Goal: Information Seeking & Learning: Learn about a topic

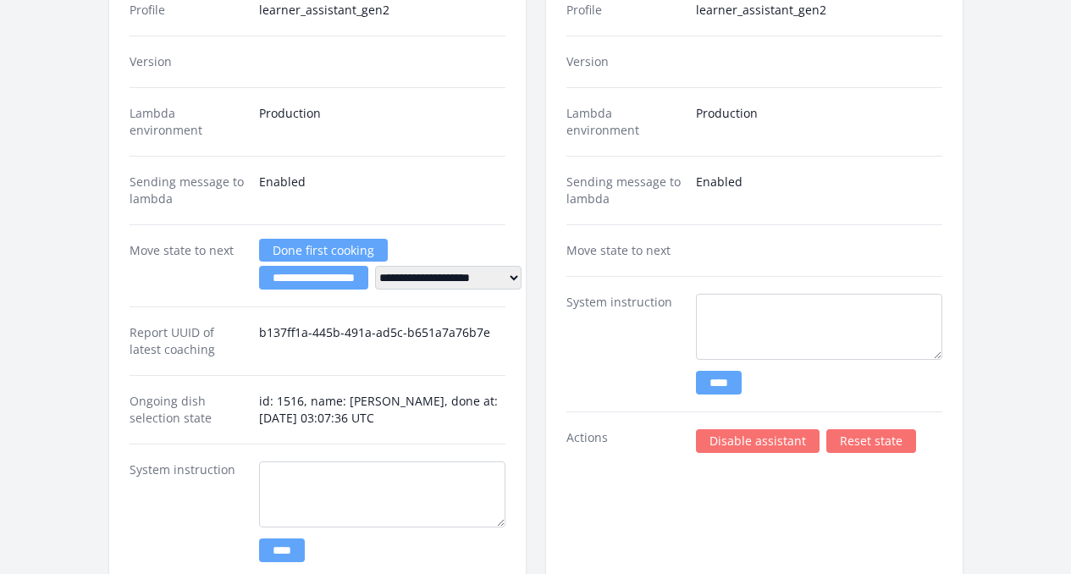
scroll to position [2992, 0]
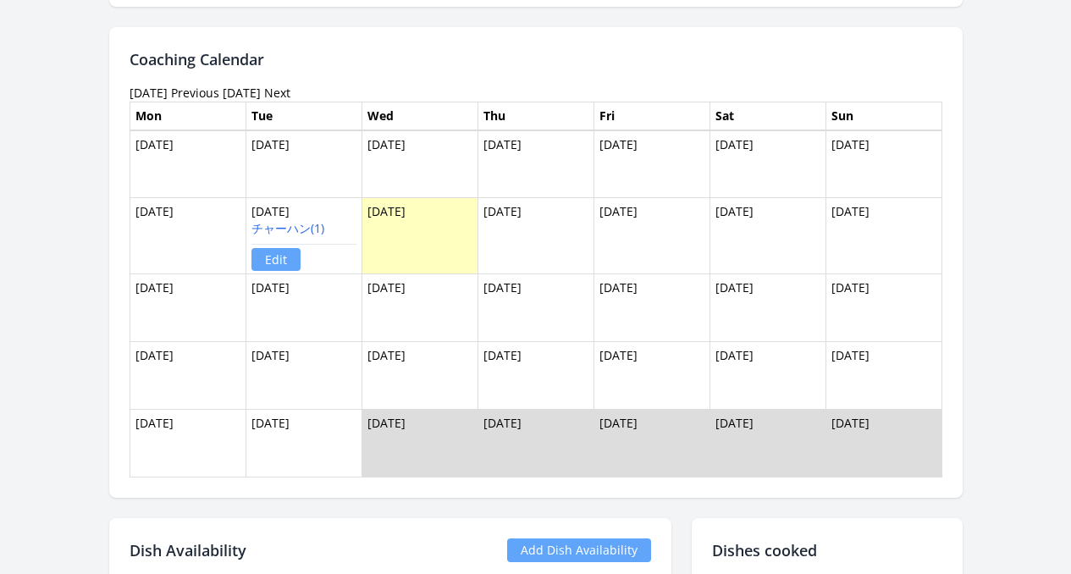
scroll to position [1719, 0]
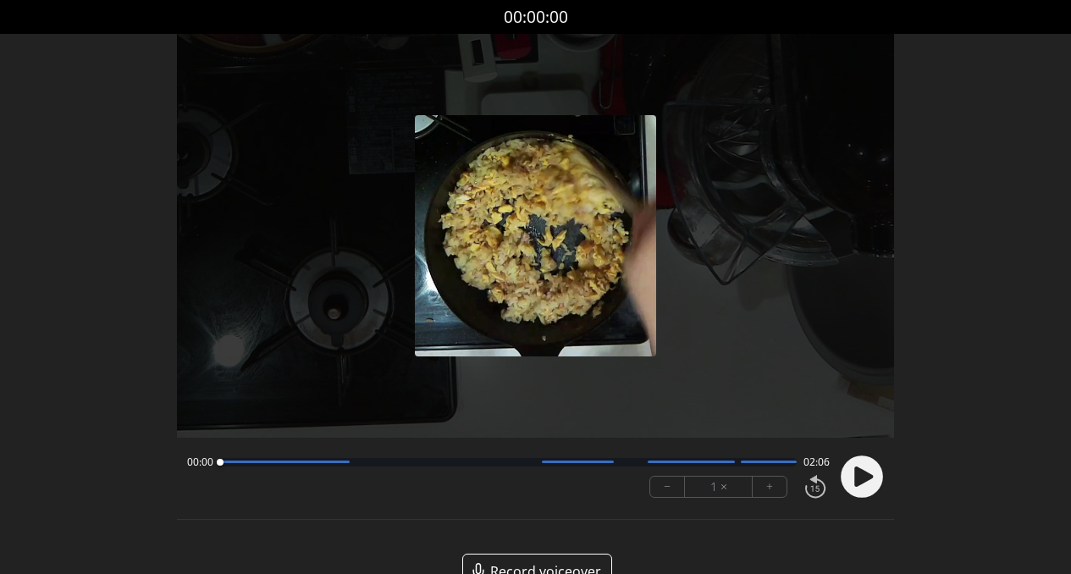
click at [866, 488] on circle at bounding box center [862, 477] width 42 height 42
click at [221, 465] on div at bounding box center [509, 462] width 578 height 8
click at [250, 462] on div at bounding box center [285, 462] width 130 height 3
click at [260, 465] on div at bounding box center [509, 462] width 578 height 8
click at [252, 465] on div at bounding box center [509, 462] width 578 height 8
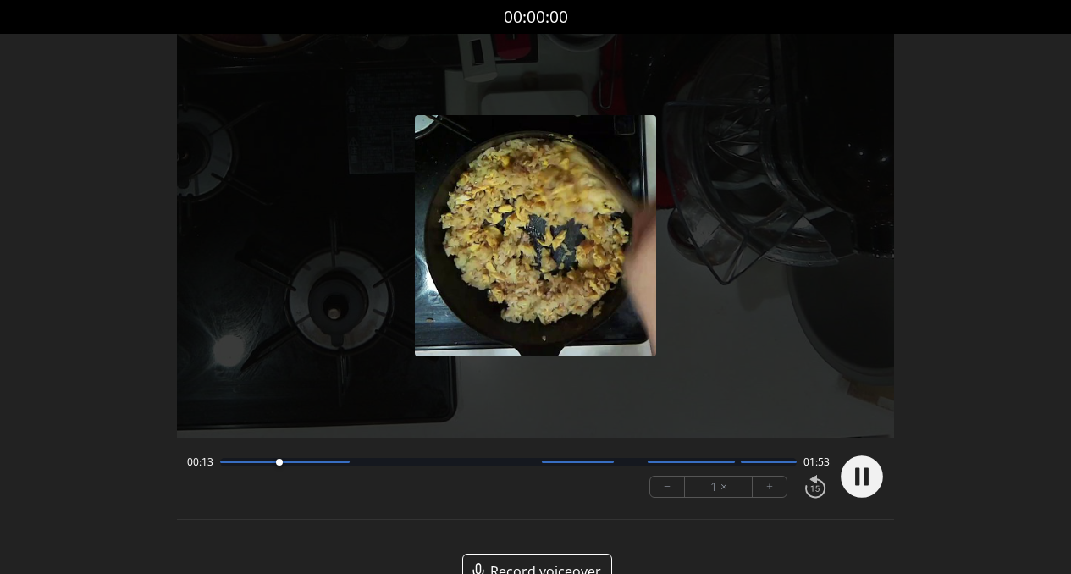
click at [252, 465] on div at bounding box center [509, 462] width 578 height 8
click at [256, 471] on div "00:12 01:54 − 1 × +" at bounding box center [505, 477] width 650 height 58
click at [252, 466] on div "00:13 01:53" at bounding box center [509, 463] width 644 height 14
click at [254, 463] on div at bounding box center [509, 462] width 578 height 8
click at [255, 467] on div "00:11 01:55" at bounding box center [509, 463] width 644 height 14
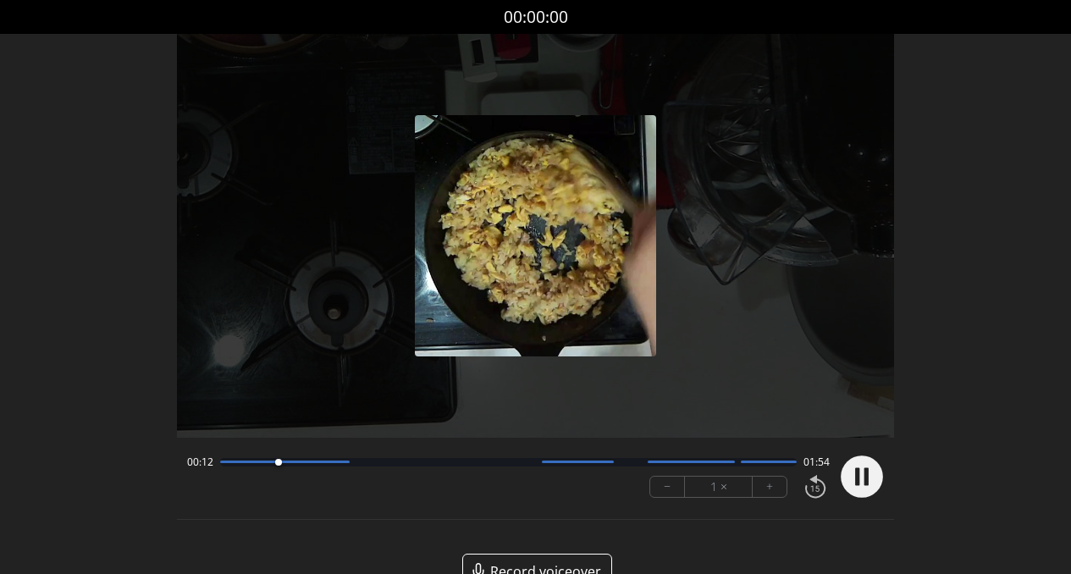
click at [252, 463] on div at bounding box center [509, 462] width 578 height 8
click at [252, 463] on div at bounding box center [285, 462] width 130 height 3
click at [246, 463] on div at bounding box center [509, 462] width 578 height 8
click at [247, 468] on div "00:12 01:54" at bounding box center [509, 463] width 644 height 14
click at [249, 464] on div at bounding box center [509, 462] width 578 height 8
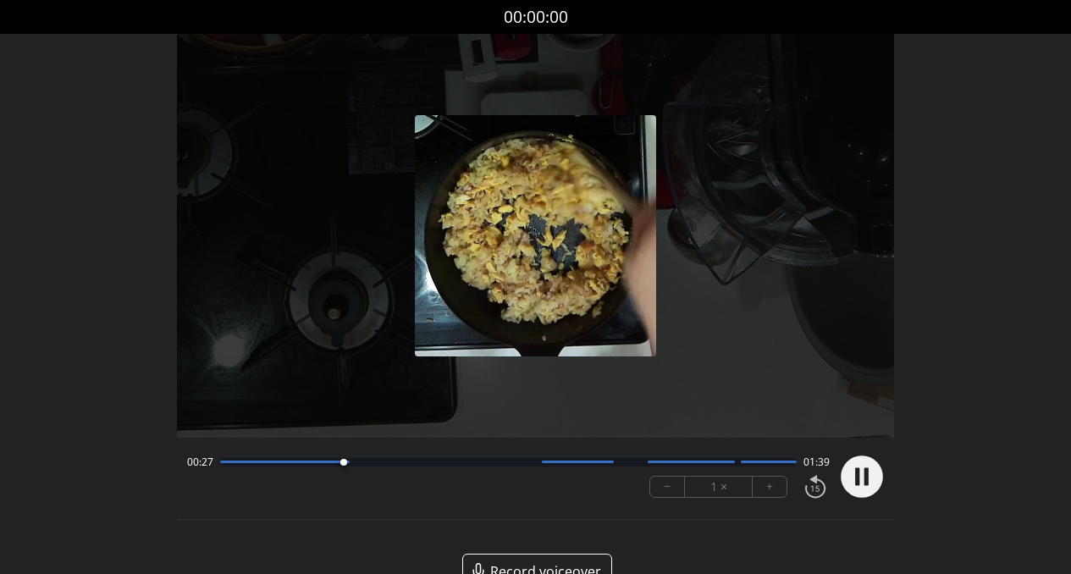
click at [362, 464] on div at bounding box center [509, 462] width 578 height 8
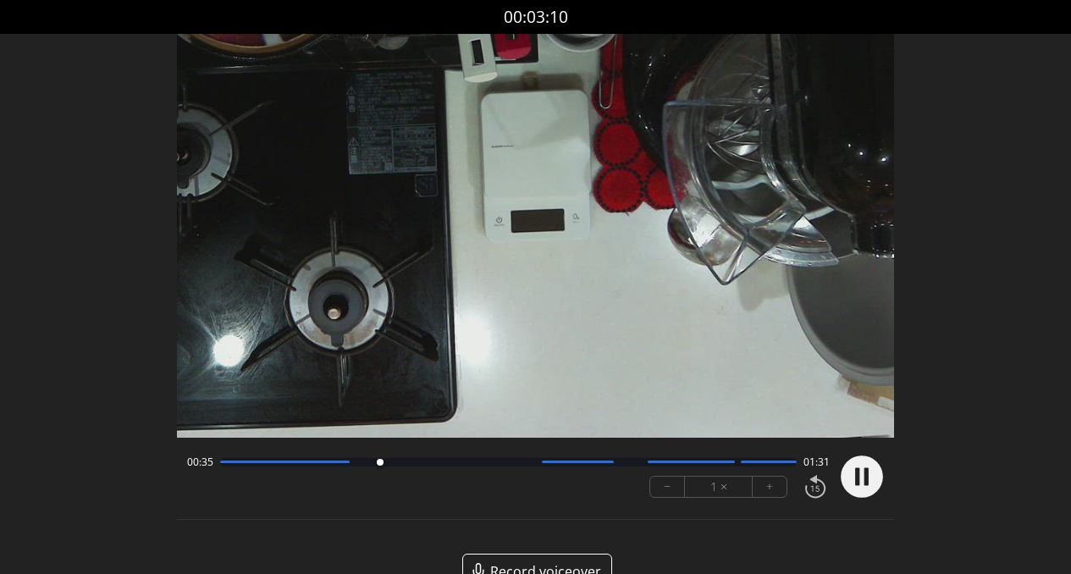
click at [420, 464] on div at bounding box center [509, 462] width 578 height 8
click at [457, 465] on div at bounding box center [509, 462] width 578 height 8
click at [501, 462] on div at bounding box center [509, 462] width 578 height 8
click at [535, 462] on div at bounding box center [509, 462] width 578 height 8
click at [570, 465] on div at bounding box center [509, 462] width 578 height 8
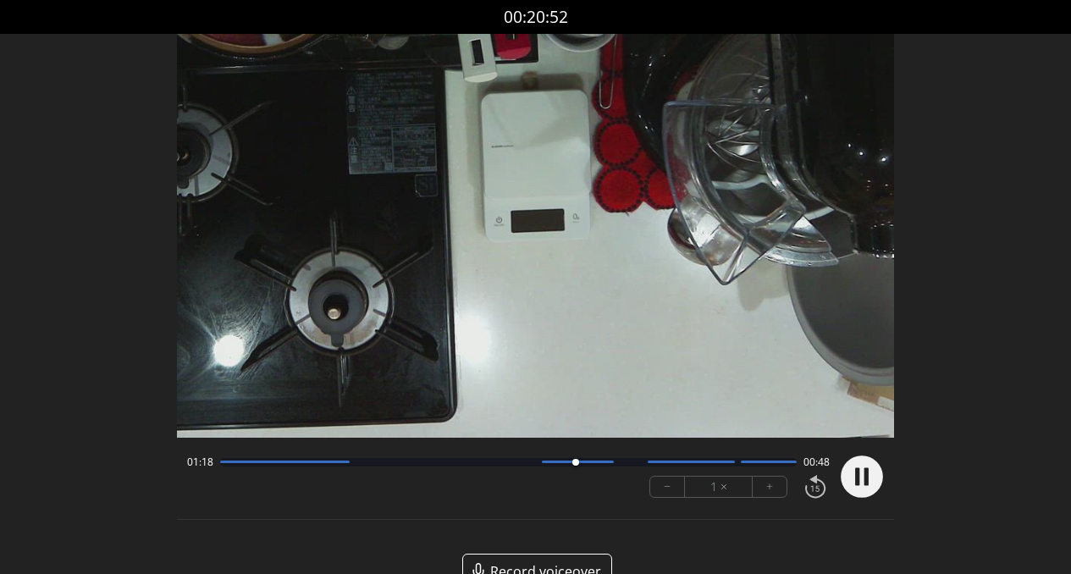
click at [602, 463] on div at bounding box center [509, 462] width 578 height 8
click at [630, 467] on div "01:24 00:42" at bounding box center [509, 463] width 644 height 14
click at [632, 464] on div at bounding box center [509, 462] width 578 height 8
click at [616, 462] on div at bounding box center [509, 462] width 578 height 8
click at [706, 463] on div at bounding box center [509, 462] width 578 height 8
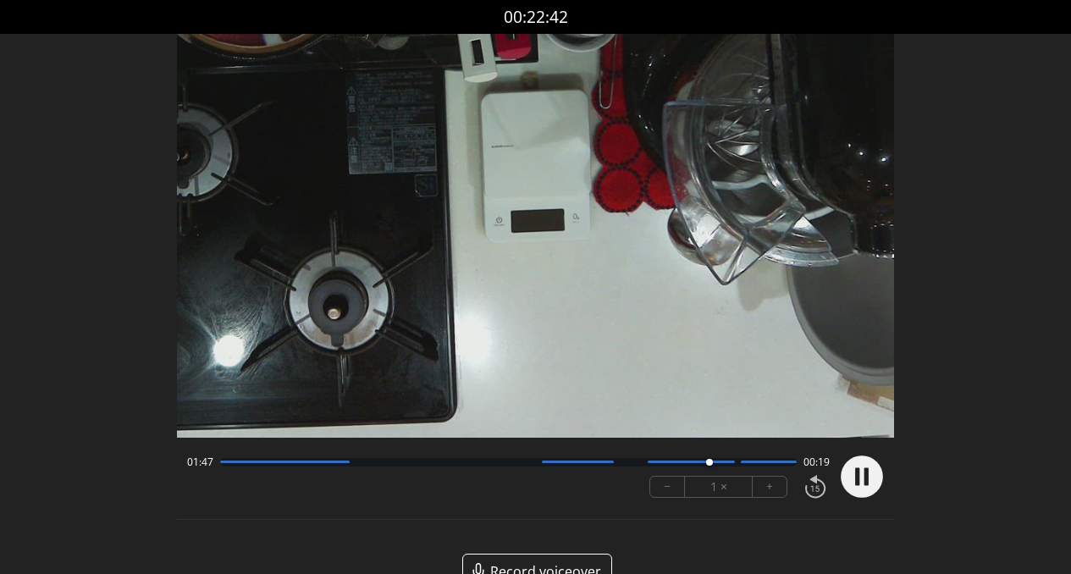
click at [727, 465] on div at bounding box center [509, 462] width 578 height 8
click at [768, 464] on div at bounding box center [509, 462] width 578 height 8
click at [786, 465] on div at bounding box center [509, 462] width 578 height 8
click at [855, 473] on icon at bounding box center [857, 477] width 4 height 18
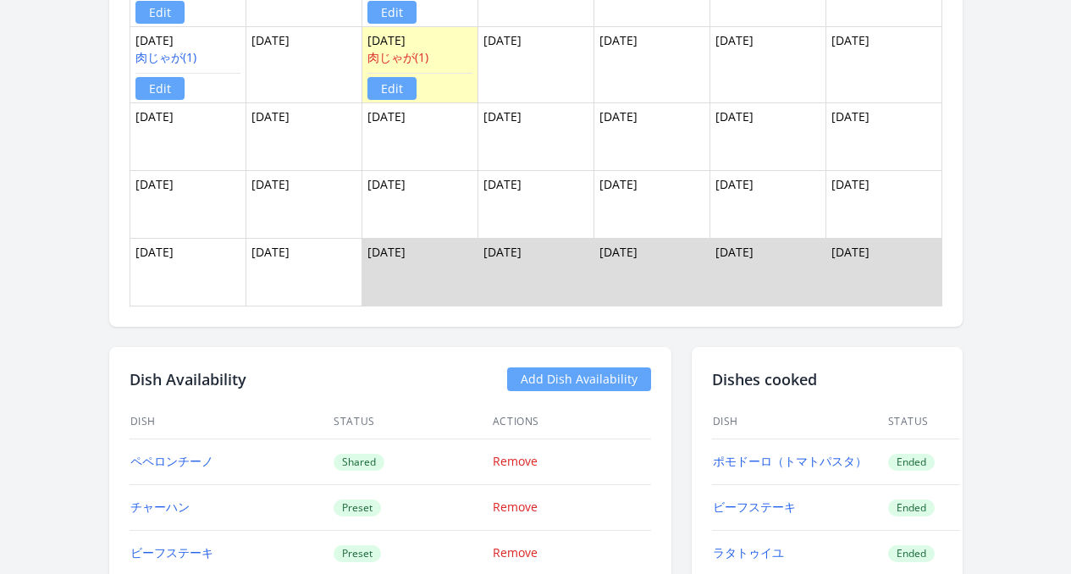
scroll to position [1343, 0]
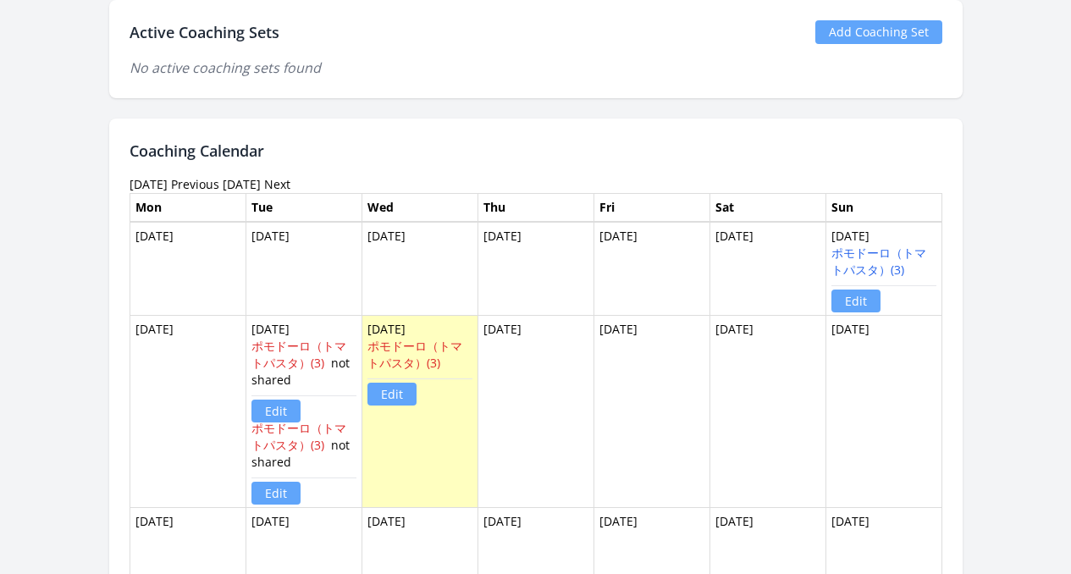
scroll to position [1244, 0]
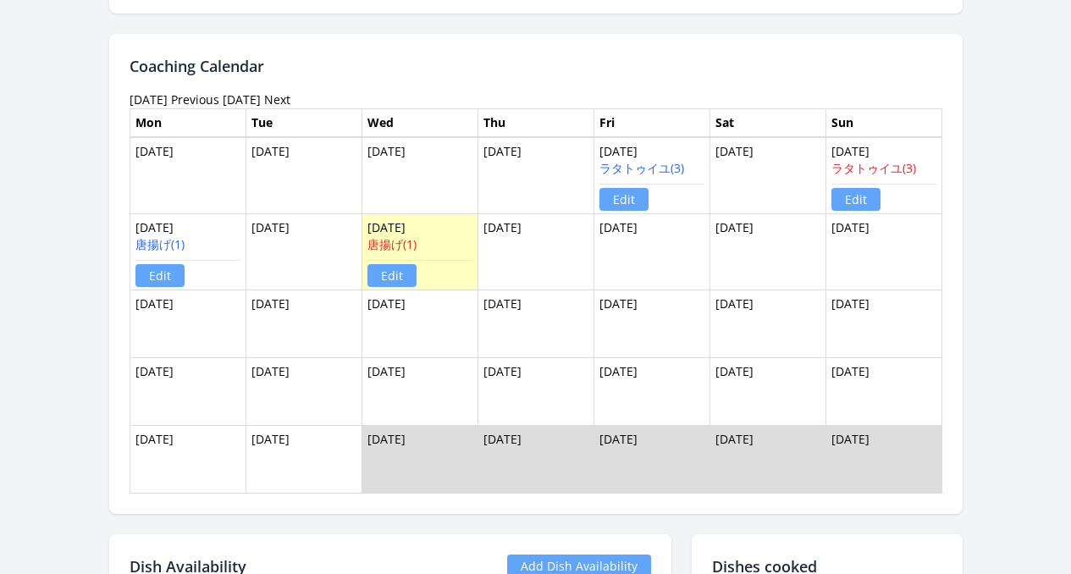
scroll to position [1280, 0]
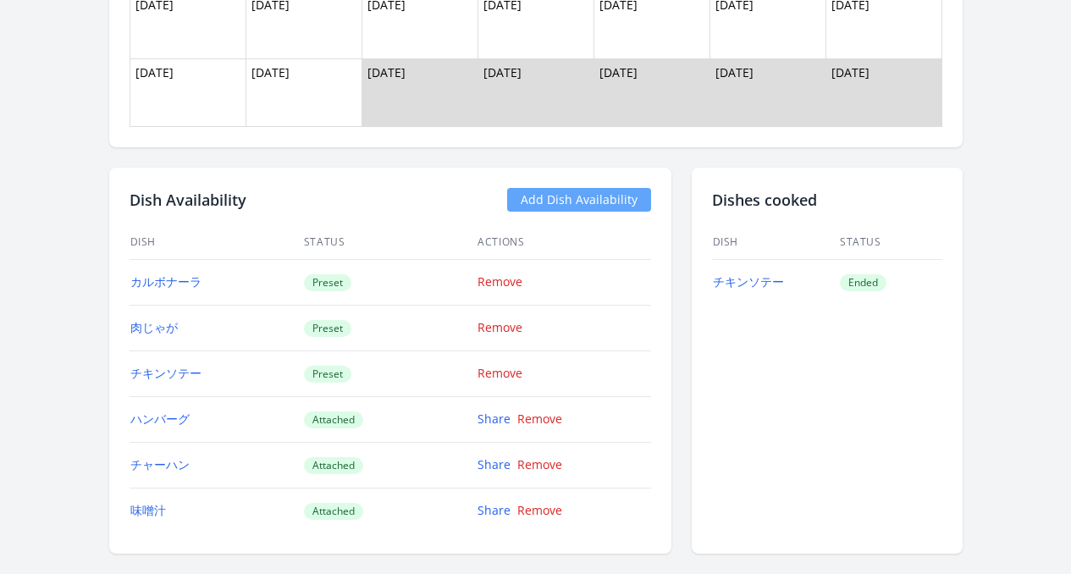
scroll to position [1171, 0]
